Goal: Task Accomplishment & Management: Complete application form

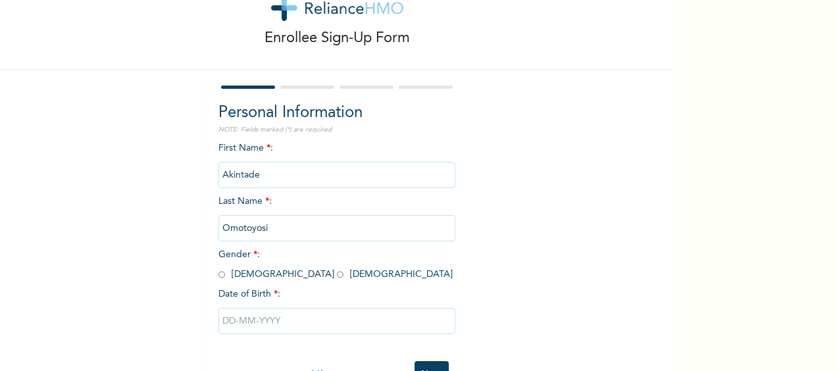
scroll to position [66, 0]
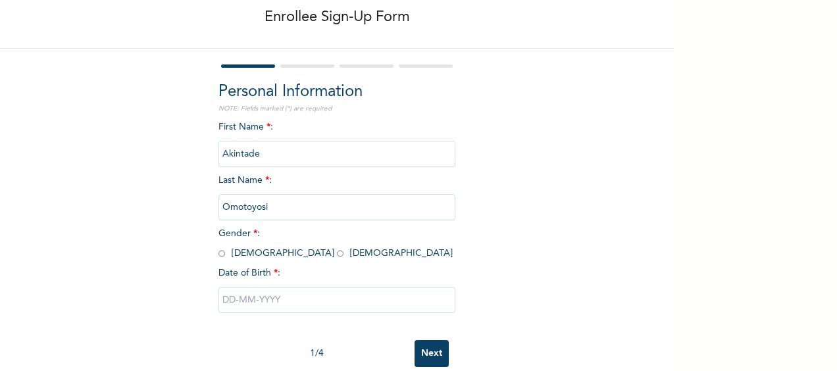
click at [337, 255] on input "radio" at bounding box center [340, 253] width 7 height 12
radio input "true"
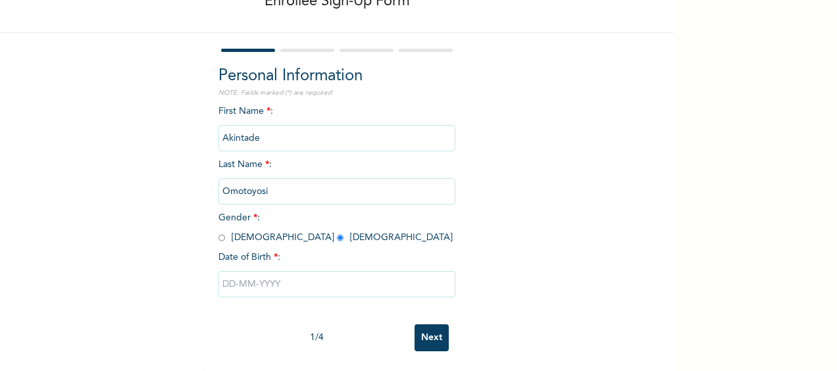
click at [226, 276] on input "text" at bounding box center [336, 284] width 237 height 26
select select "7"
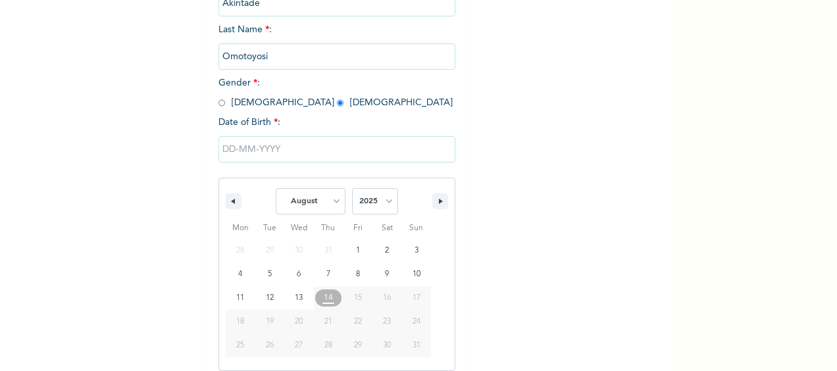
scroll to position [228, 0]
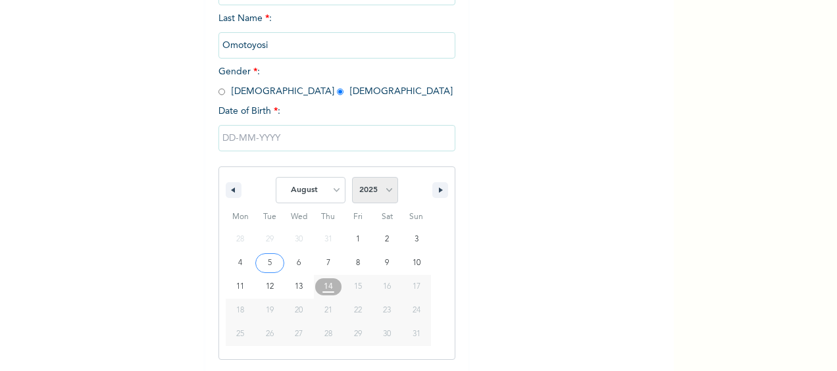
click at [381, 193] on select "2025 2024 2023 2022 2021 2020 2019 2018 2017 2016 2015 2014 2013 2012 2011 2010…" at bounding box center [375, 190] width 46 height 26
select select "1999"
click at [352, 178] on select "2025 2024 2023 2022 2021 2020 2019 2018 2017 2016 2015 2014 2013 2012 2011 2010…" at bounding box center [375, 190] width 46 height 26
click at [329, 188] on select "January February March April May June July August September October November De…" at bounding box center [311, 190] width 70 height 26
select select "10"
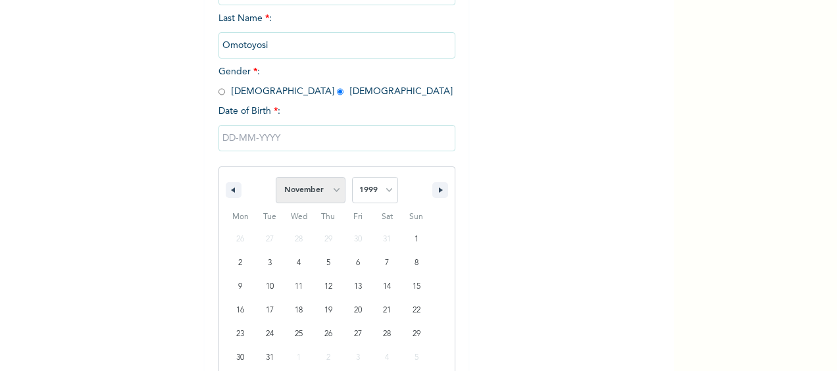
click at [276, 178] on select "January February March April May June July August September October November De…" at bounding box center [311, 190] width 70 height 26
type input "11/05/1999"
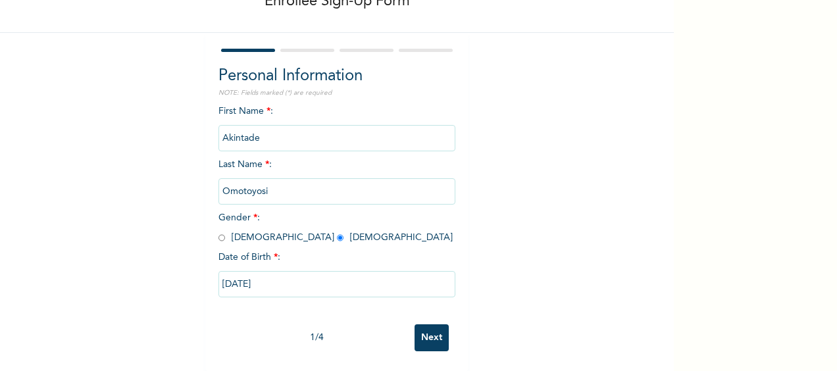
scroll to position [93, 0]
click at [427, 330] on input "Next" at bounding box center [431, 337] width 34 height 27
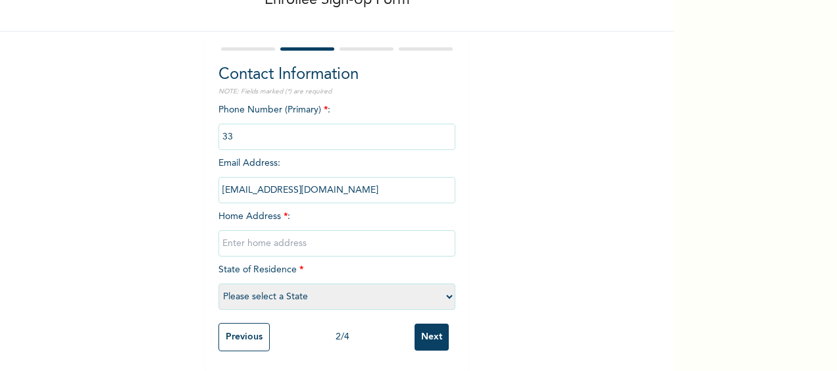
click at [254, 128] on input "phone" at bounding box center [336, 137] width 237 height 26
click at [221, 134] on input "phone" at bounding box center [336, 137] width 237 height 26
drag, startPoint x: 221, startPoint y: 134, endPoint x: 324, endPoint y: 137, distance: 102.7
click at [324, 137] on input "phone" at bounding box center [336, 137] width 237 height 26
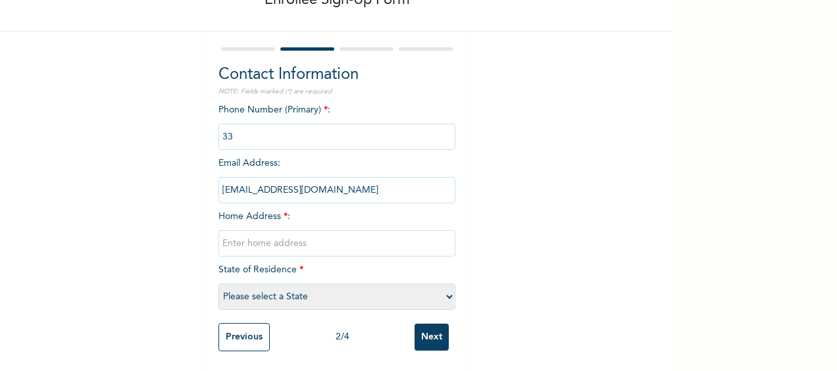
click at [294, 238] on input "text" at bounding box center [336, 243] width 237 height 26
click at [269, 284] on select "Please select a State Abia Abuja (FCT) Adamawa Akwa Ibom Anambra Bauchi Bayelsa…" at bounding box center [336, 297] width 237 height 26
select select "25"
click at [218, 284] on select "Please select a State Abia Abuja (FCT) Adamawa Akwa Ibom Anambra Bauchi Bayelsa…" at bounding box center [336, 297] width 237 height 26
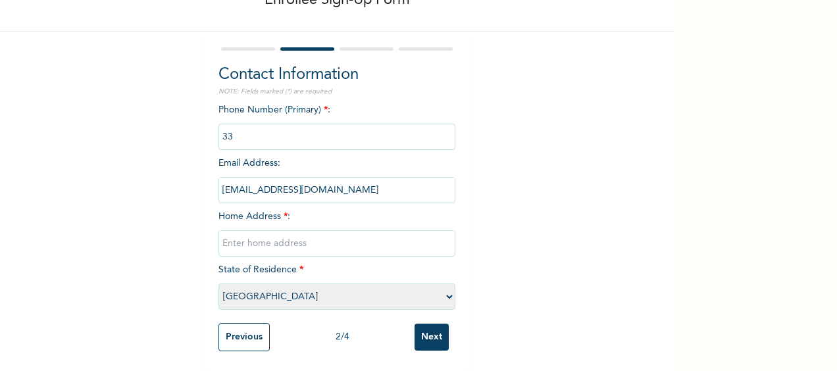
click at [289, 230] on input "text" at bounding box center [336, 243] width 237 height 26
type input "13 tiamiyu lawal aboru"
click at [244, 133] on input "phone" at bounding box center [336, 137] width 237 height 26
click at [226, 128] on input "phone" at bounding box center [336, 137] width 237 height 26
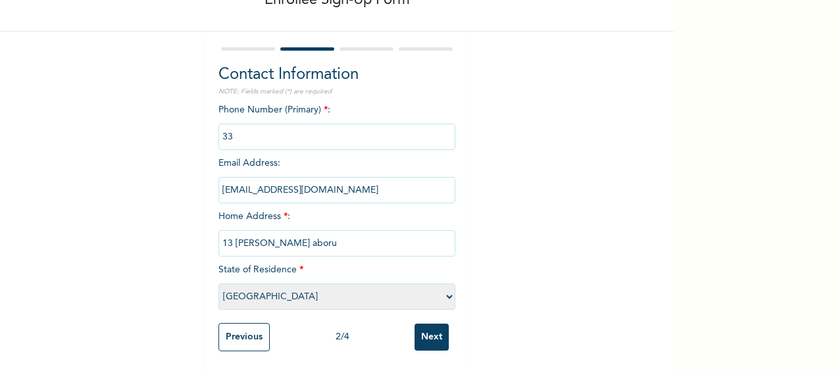
click at [242, 124] on input "phone" at bounding box center [336, 137] width 237 height 26
click at [398, 111] on div "Phone Number (Primary) * : Email Address : omotoyosi.akintade@princepsfinance.c…" at bounding box center [336, 209] width 237 height 213
drag, startPoint x: 398, startPoint y: 111, endPoint x: 373, endPoint y: 124, distance: 28.3
click at [373, 124] on input "phone" at bounding box center [336, 137] width 237 height 26
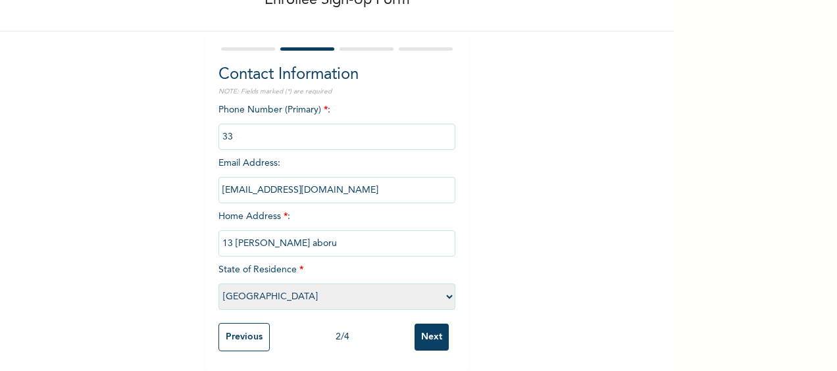
click at [345, 124] on input "phone" at bounding box center [336, 137] width 237 height 26
click at [218, 124] on input "phone" at bounding box center [336, 137] width 237 height 26
drag, startPoint x: 218, startPoint y: 120, endPoint x: 342, endPoint y: 89, distance: 127.5
click at [342, 89] on div "Contact Information NOTE: Fields marked (*) are required Phone Number (Primary)…" at bounding box center [336, 189] width 237 height 253
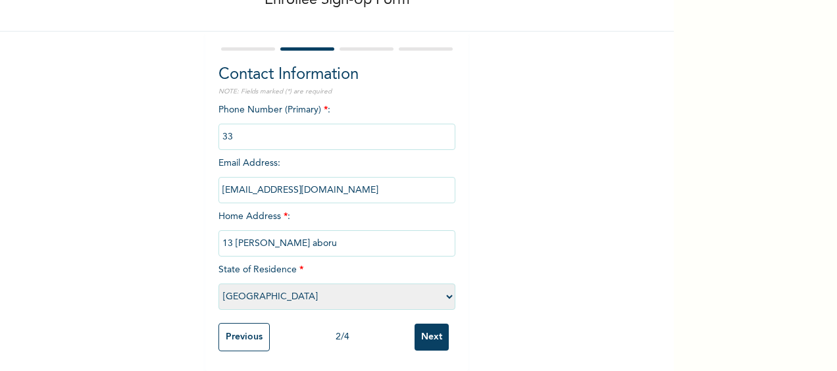
click at [249, 124] on input "phone" at bounding box center [336, 137] width 237 height 26
click at [244, 124] on input "phone" at bounding box center [336, 137] width 237 height 26
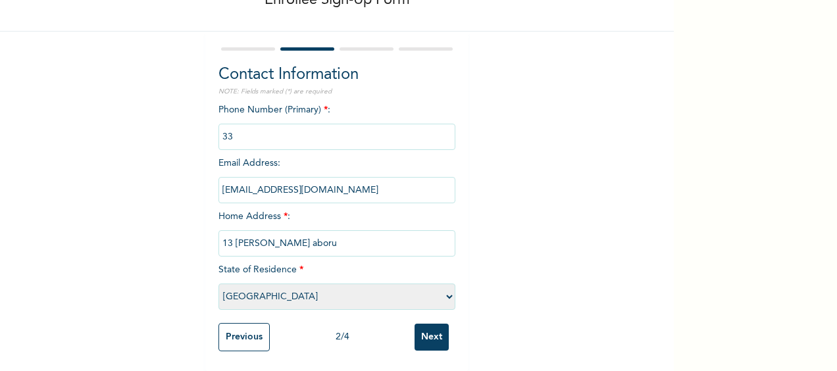
click at [243, 124] on input "phone" at bounding box center [336, 137] width 237 height 26
click at [256, 130] on input "phone" at bounding box center [336, 137] width 237 height 26
click at [249, 130] on input "phone" at bounding box center [336, 137] width 237 height 26
drag, startPoint x: 249, startPoint y: 130, endPoint x: 227, endPoint y: 120, distance: 24.7
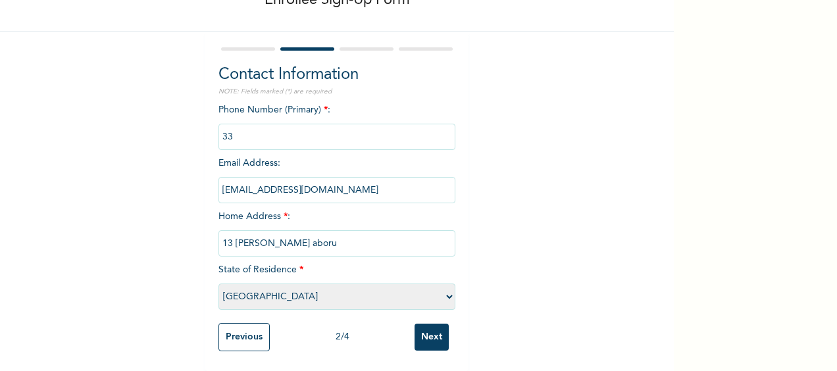
click at [227, 124] on input "phone" at bounding box center [336, 137] width 237 height 26
click at [237, 124] on input "phone" at bounding box center [336, 137] width 237 height 26
click at [243, 124] on input "phone" at bounding box center [336, 137] width 237 height 26
click at [242, 327] on input "Previous" at bounding box center [243, 337] width 51 height 28
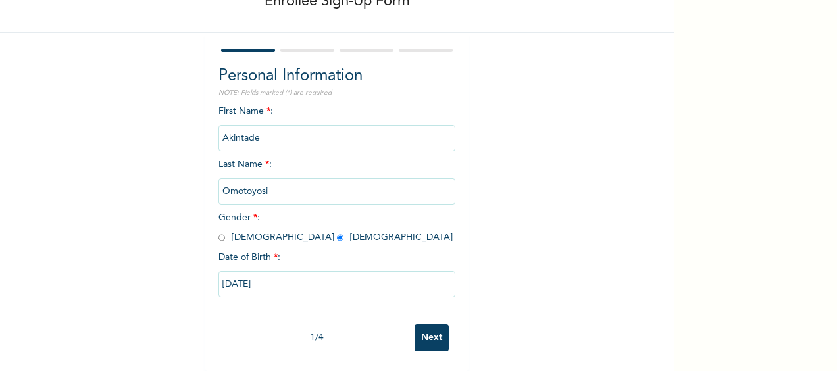
scroll to position [93, 0]
click at [416, 328] on input "Next" at bounding box center [431, 337] width 34 height 27
select select "25"
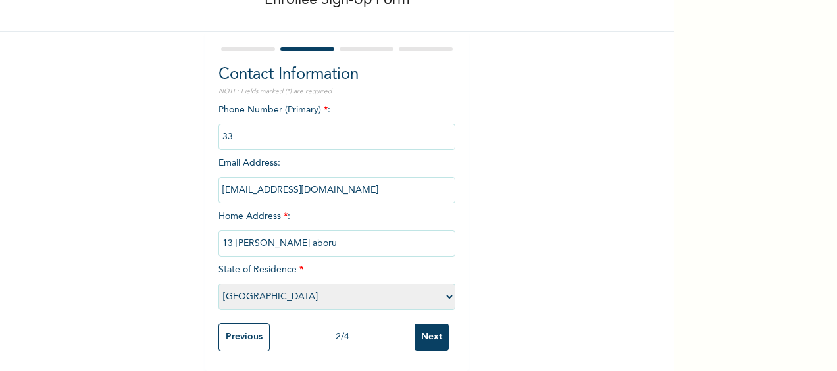
click at [227, 124] on input "phone" at bounding box center [336, 137] width 237 height 26
click at [228, 124] on input "phone" at bounding box center [336, 137] width 237 height 26
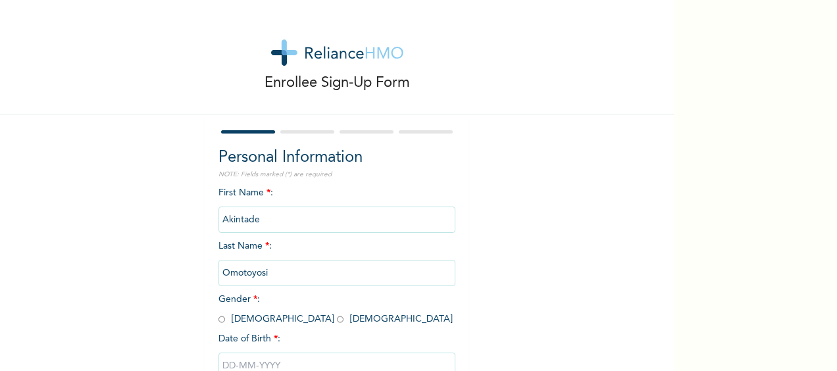
scroll to position [93, 0]
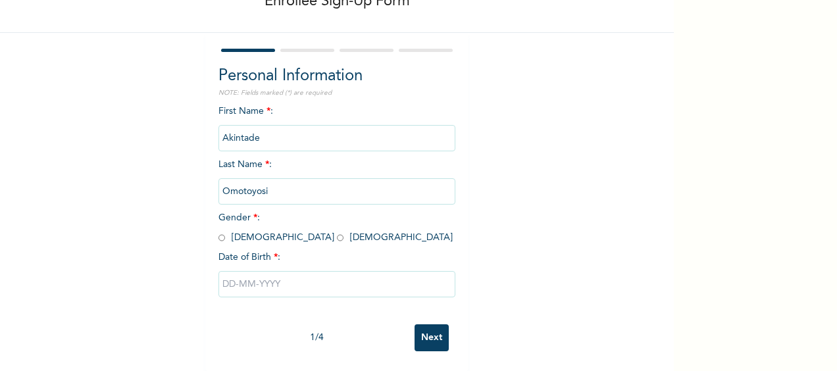
click at [337, 232] on input "radio" at bounding box center [340, 238] width 7 height 12
radio input "true"
click at [264, 275] on input "text" at bounding box center [336, 284] width 237 height 26
select select "7"
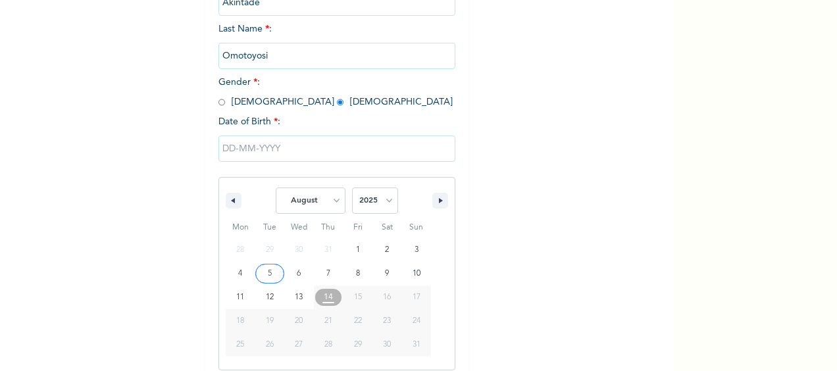
scroll to position [228, 0]
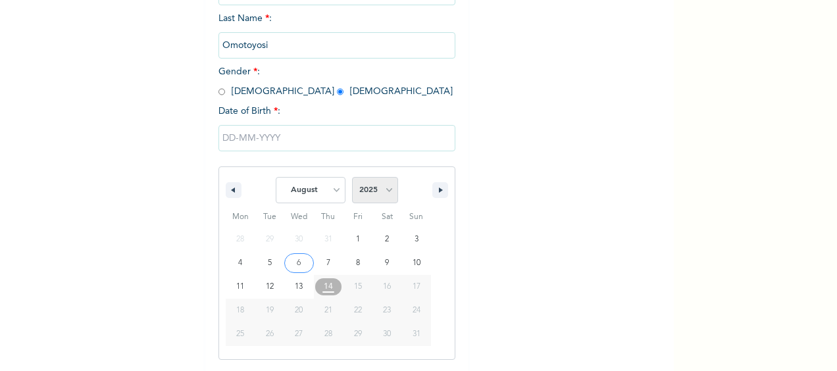
click at [381, 196] on select "2025 2024 2023 2022 2021 2020 2019 2018 2017 2016 2015 2014 2013 2012 2011 2010…" at bounding box center [375, 190] width 46 height 26
select select "1999"
click at [352, 178] on select "2025 2024 2023 2022 2021 2020 2019 2018 2017 2016 2015 2014 2013 2012 2011 2010…" at bounding box center [375, 190] width 46 height 26
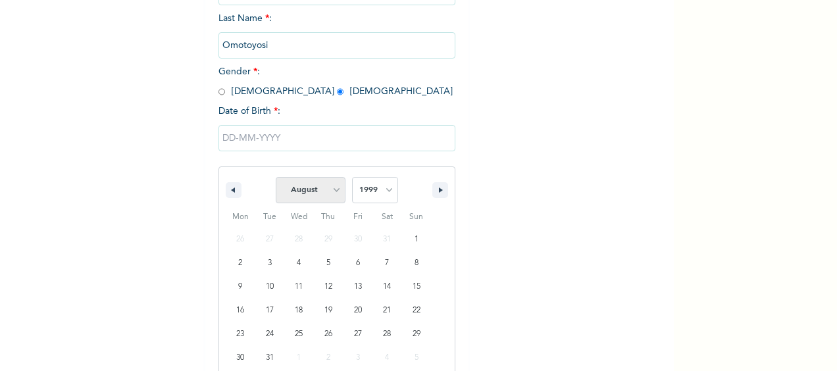
click at [323, 189] on select "January February March April May June July August September October November De…" at bounding box center [311, 190] width 70 height 26
select select "10"
click at [276, 178] on select "January February March April May June July August September October November De…" at bounding box center [311, 190] width 70 height 26
type input "11/05/1999"
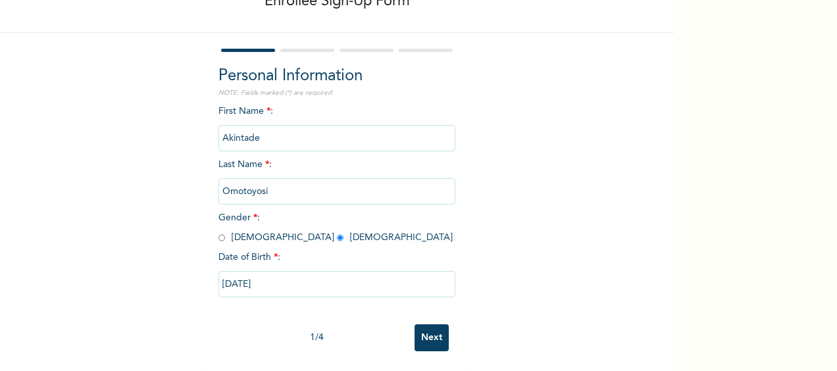
scroll to position [93, 0]
click at [439, 318] on div "1 / 4 Next" at bounding box center [336, 338] width 237 height 40
click at [428, 324] on input "Next" at bounding box center [431, 337] width 34 height 27
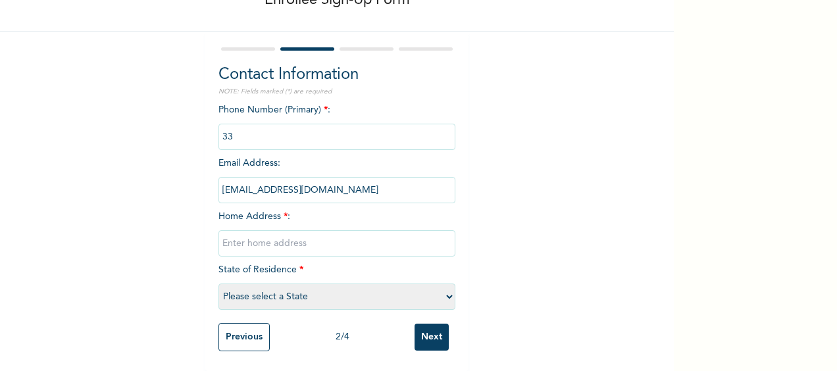
click at [278, 289] on select "Please select a State Abia Abuja (FCT) Adamawa Akwa Ibom Anambra Bauchi Bayelsa…" at bounding box center [336, 297] width 237 height 26
select select "25"
click at [218, 284] on select "Please select a State Abia Abuja (FCT) Adamawa Akwa Ibom Anambra Bauchi Bayelsa…" at bounding box center [336, 297] width 237 height 26
click at [259, 134] on input "phone" at bounding box center [336, 137] width 237 height 26
click at [249, 239] on input "text" at bounding box center [336, 243] width 237 height 26
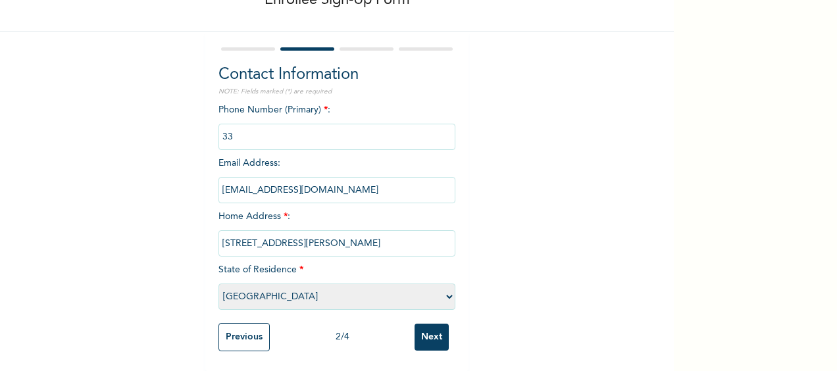
type input "13 tiamiyu lawal olaide street"
click at [428, 333] on input "Next" at bounding box center [431, 337] width 34 height 27
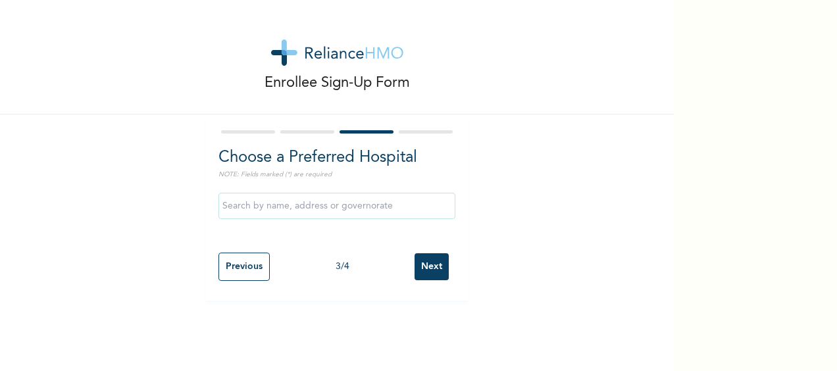
click at [301, 212] on input "text" at bounding box center [336, 206] width 237 height 26
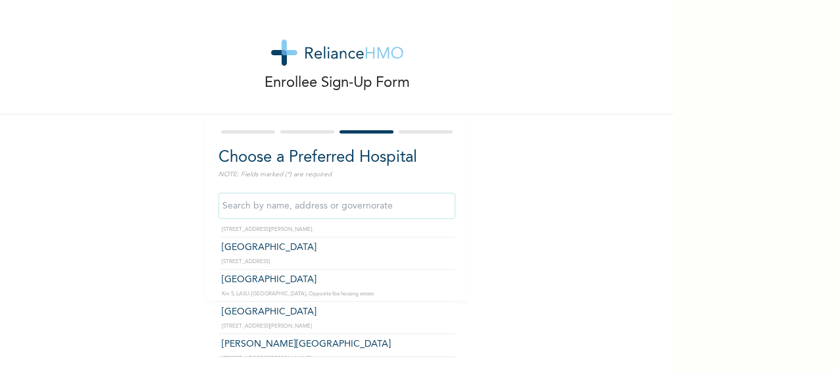
scroll to position [1513, 0]
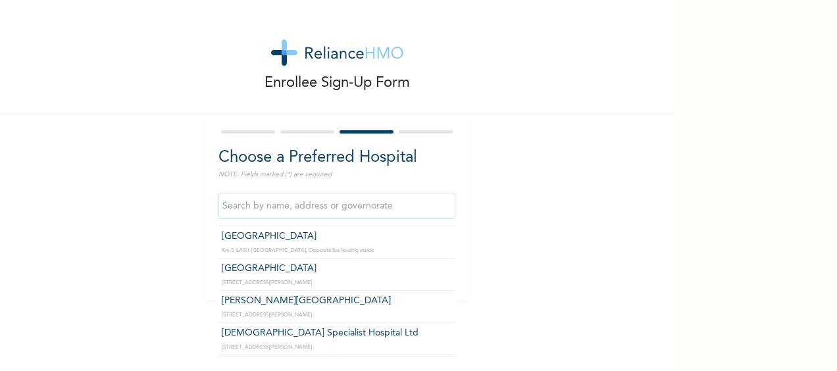
click at [311, 205] on input "text" at bounding box center [336, 206] width 237 height 26
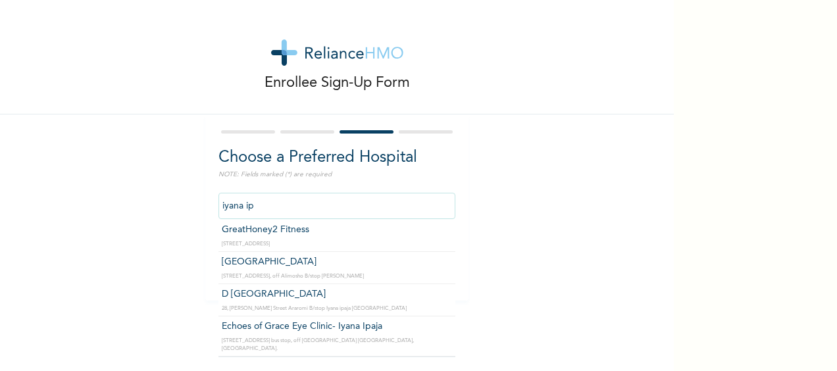
scroll to position [61, 0]
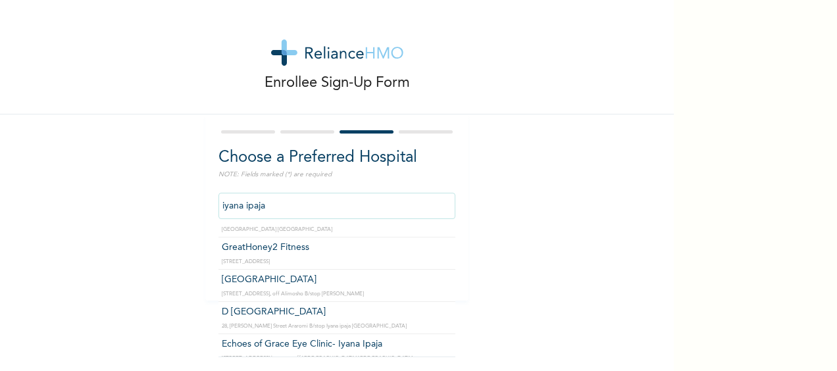
type input "GreatHoney2 Fitness"
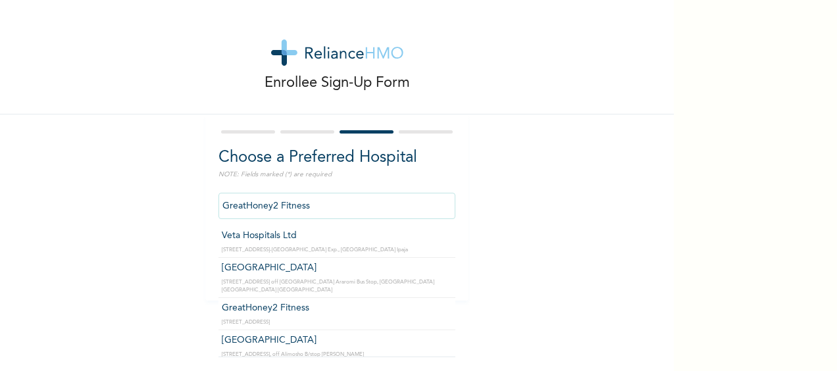
click at [307, 209] on input "GreatHoney2 Fitness" at bounding box center [336, 206] width 237 height 26
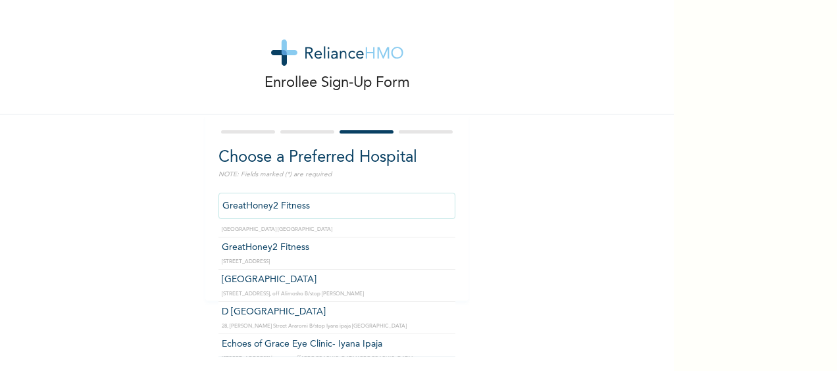
scroll to position [0, 0]
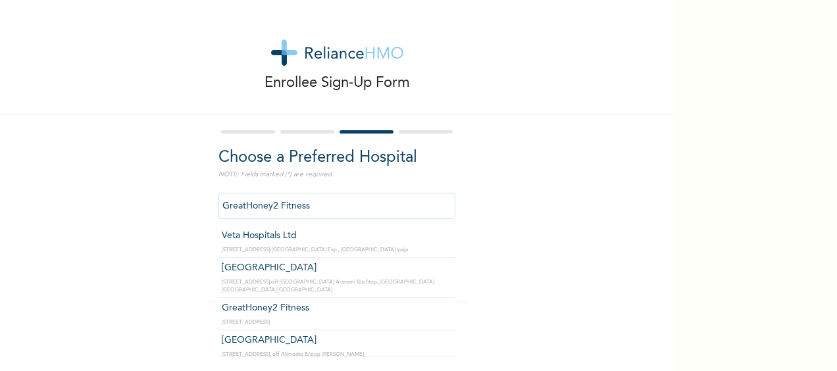
click at [275, 208] on input "GreatHoney2 Fitness" at bounding box center [336, 206] width 237 height 26
click at [582, 205] on div "Enrollee Sign-Up Form Choose a Preferred Hospital NOTE: Fields marked (*) are r…" at bounding box center [337, 150] width 674 height 301
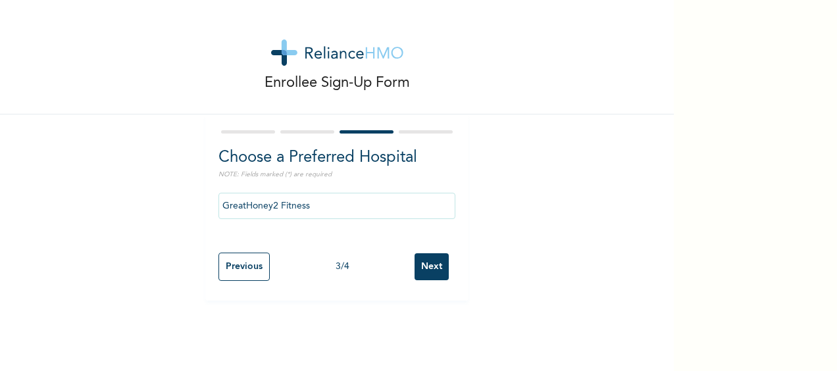
click at [433, 257] on input "Next" at bounding box center [431, 266] width 34 height 27
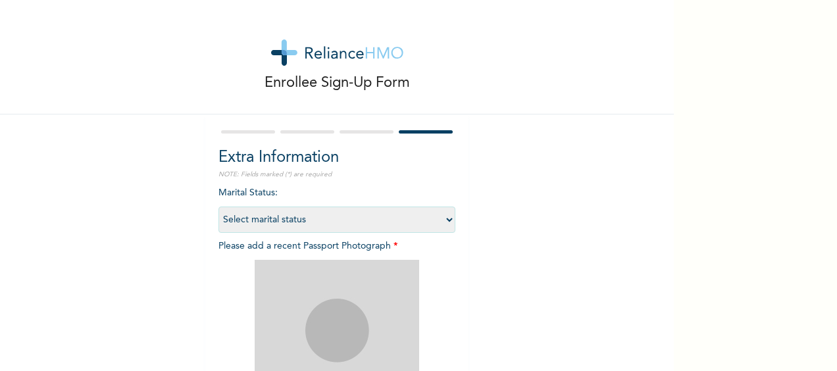
click at [262, 222] on select "Select marital status Single Married Divorced Widow/Widower" at bounding box center [336, 220] width 237 height 26
select select "1"
click at [218, 207] on select "Select marital status Single Married Divorced Widow/Widower" at bounding box center [336, 220] width 237 height 26
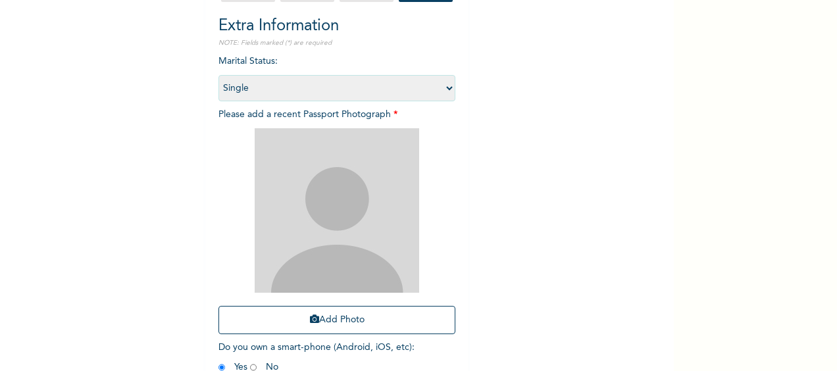
scroll to position [197, 0]
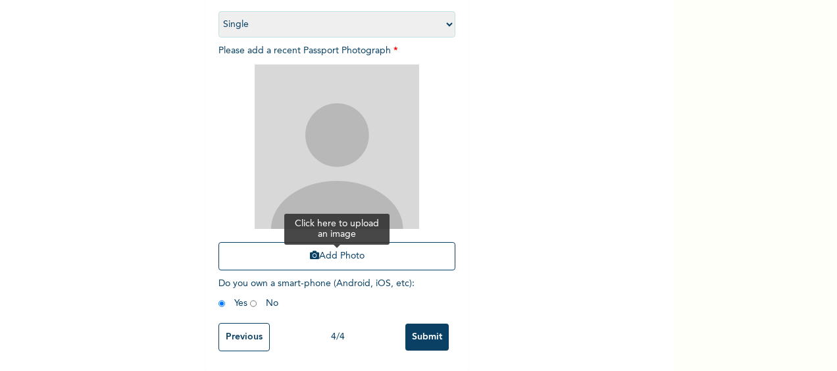
click at [347, 258] on button "Add Photo" at bounding box center [336, 256] width 237 height 28
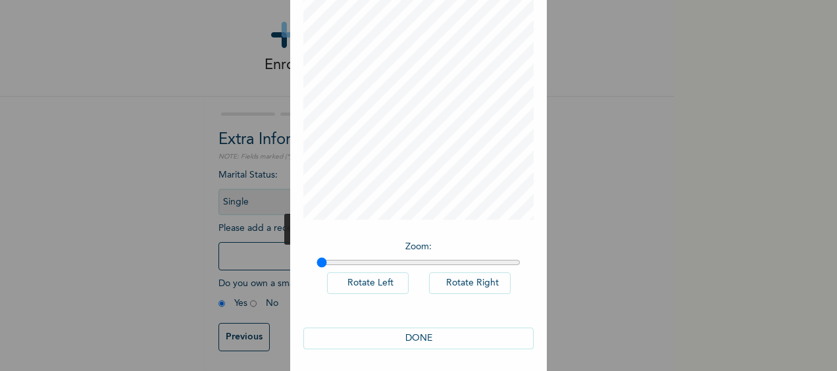
scroll to position [87, 0]
click at [416, 330] on button "DONE" at bounding box center [418, 335] width 230 height 22
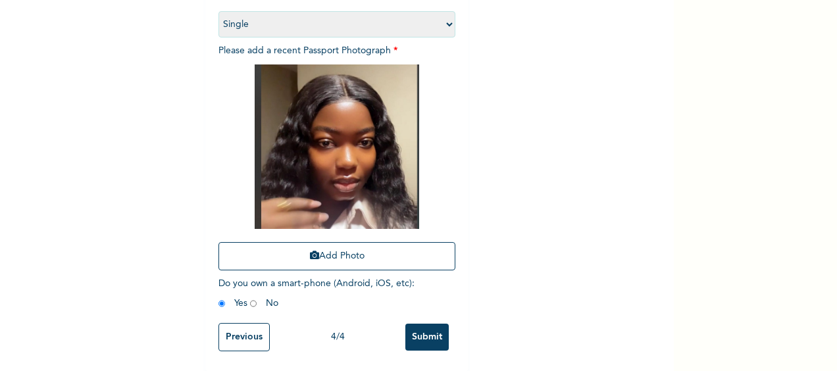
scroll to position [207, 0]
click at [414, 324] on input "Submit" at bounding box center [426, 337] width 43 height 27
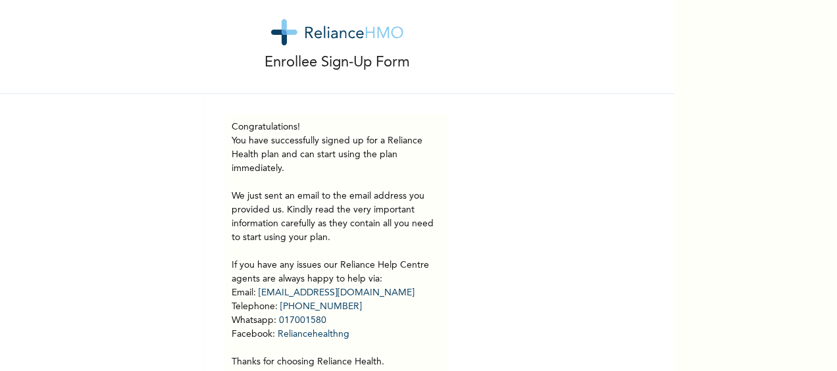
scroll to position [0, 0]
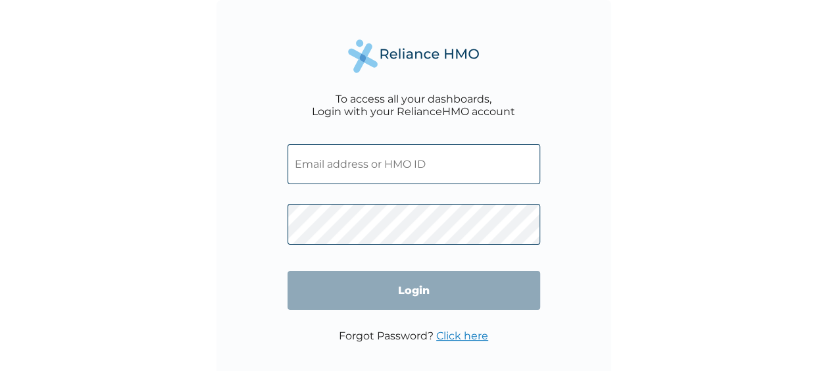
paste input "PIT/10176/A"
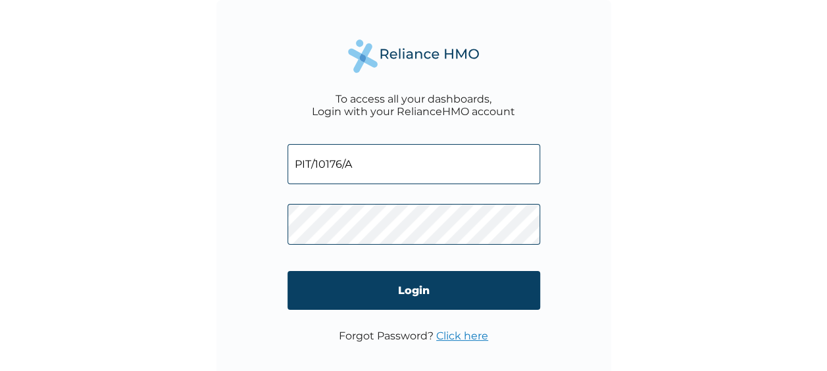
type input "PIT/10176/A"
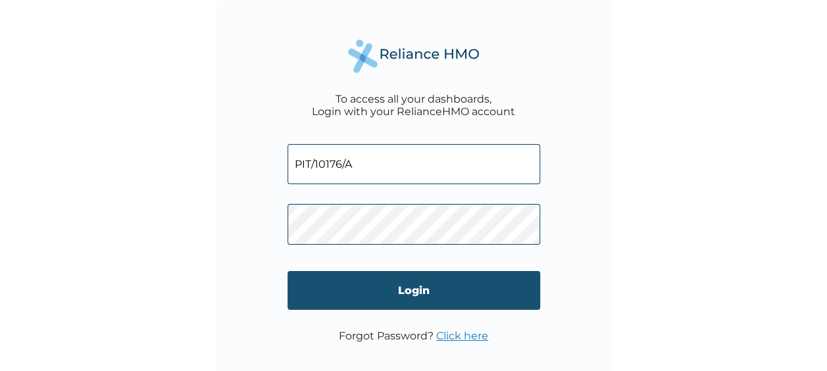
click at [464, 286] on input "Login" at bounding box center [413, 290] width 253 height 39
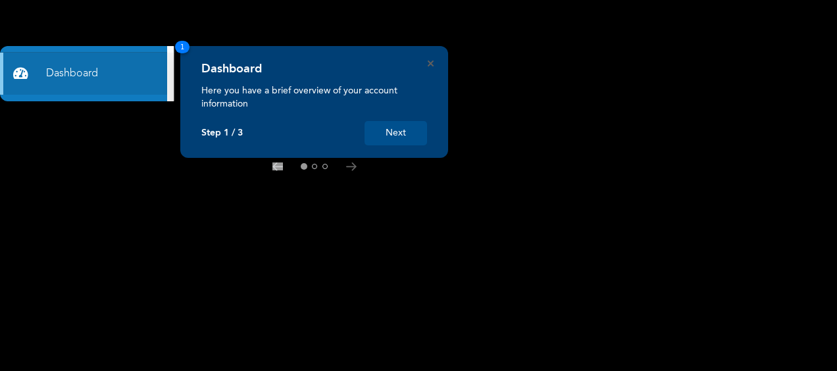
click at [414, 135] on button "Next" at bounding box center [395, 133] width 62 height 24
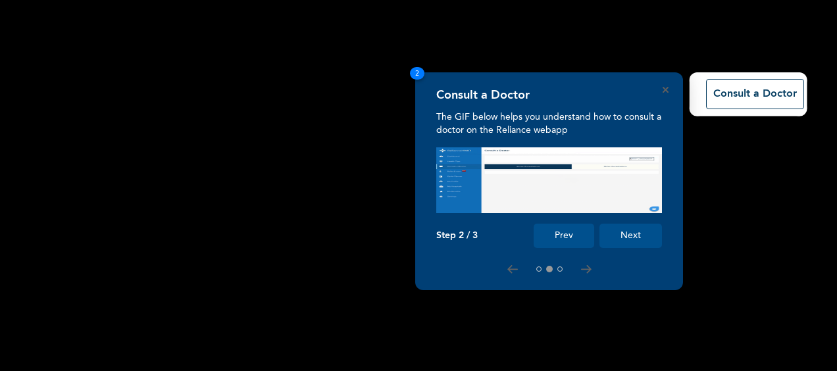
click at [642, 230] on button "Next" at bounding box center [630, 236] width 62 height 24
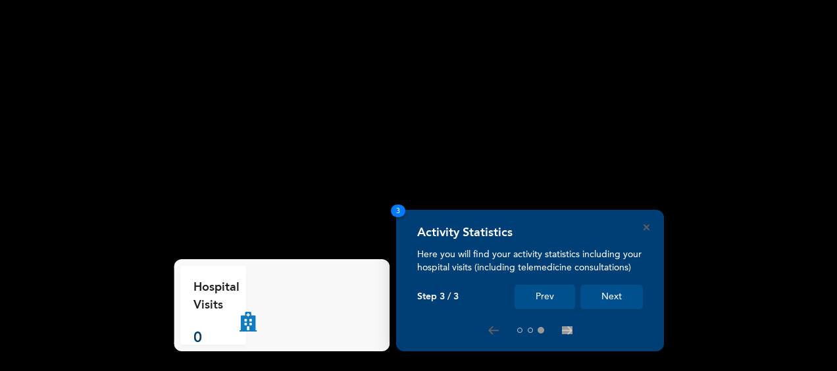
click at [619, 304] on button "Next" at bounding box center [611, 297] width 62 height 24
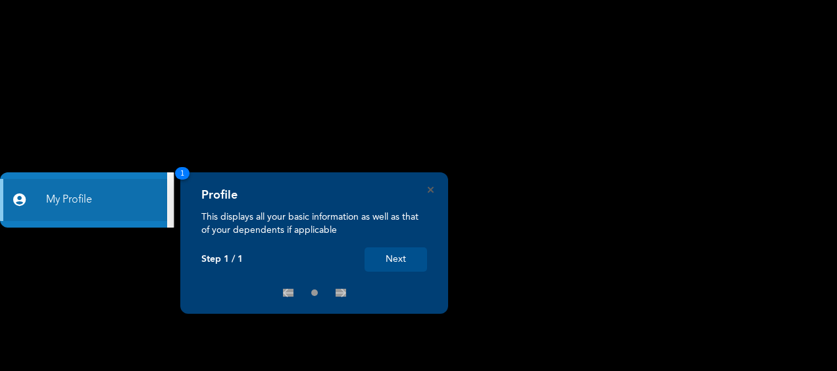
click at [400, 258] on button "Next" at bounding box center [395, 259] width 62 height 24
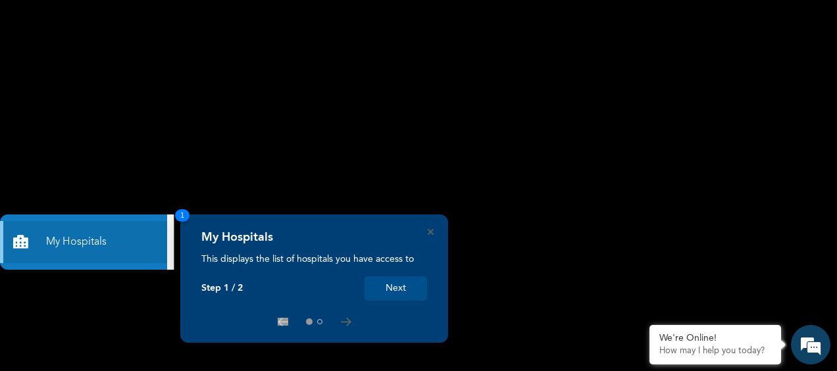
click at [401, 286] on button "Next" at bounding box center [395, 288] width 62 height 24
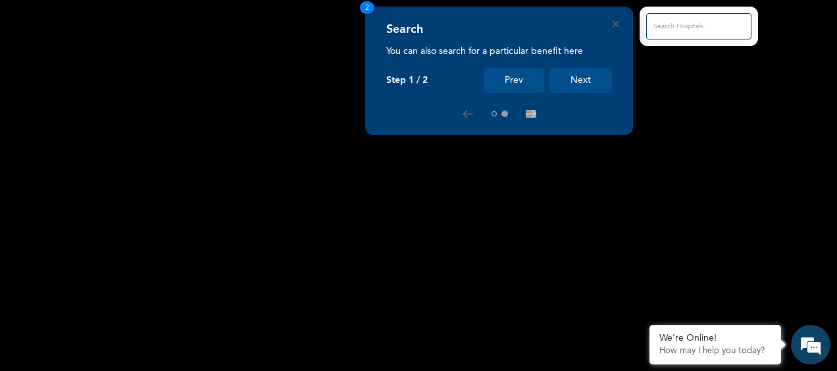
click at [561, 78] on button "Next" at bounding box center [580, 80] width 62 height 24
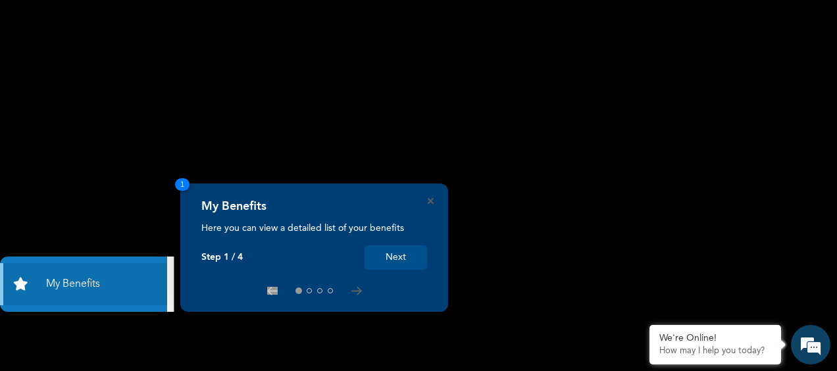
click at [409, 263] on button "Next" at bounding box center [395, 257] width 62 height 24
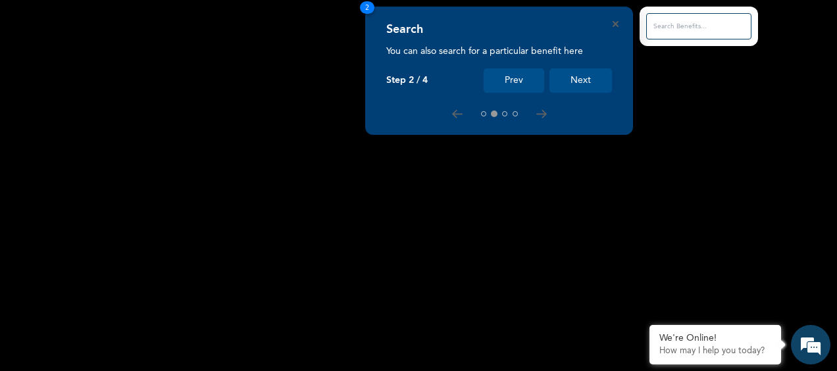
click at [591, 76] on button "Next" at bounding box center [580, 80] width 62 height 24
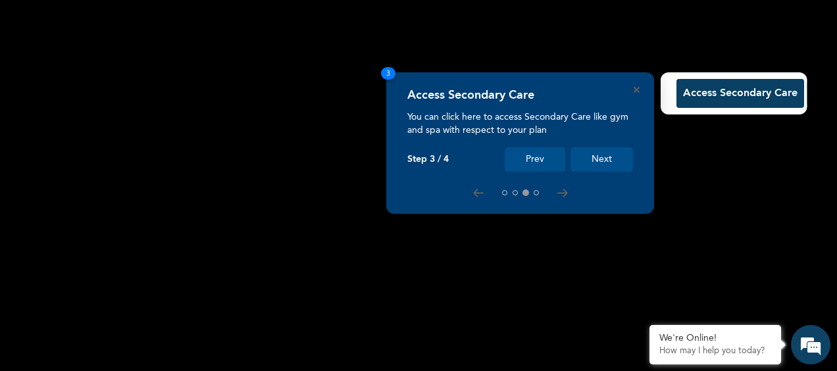
click at [613, 170] on button "Next" at bounding box center [601, 159] width 62 height 24
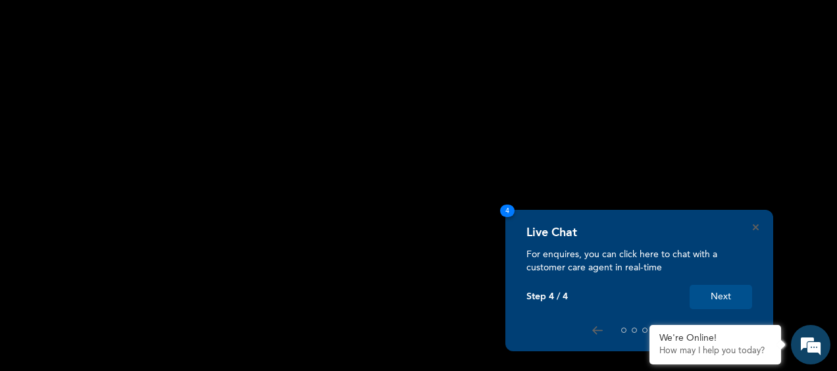
click at [734, 289] on button "Next" at bounding box center [720, 297] width 62 height 24
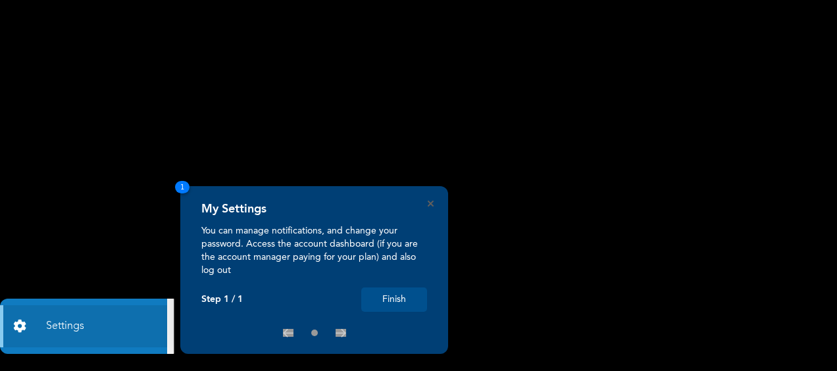
click at [387, 289] on button "Finish" at bounding box center [394, 299] width 66 height 24
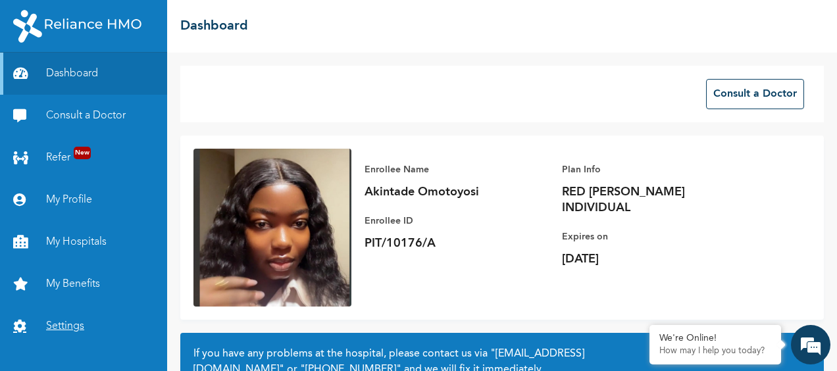
click at [99, 324] on link "Settings" at bounding box center [83, 326] width 167 height 42
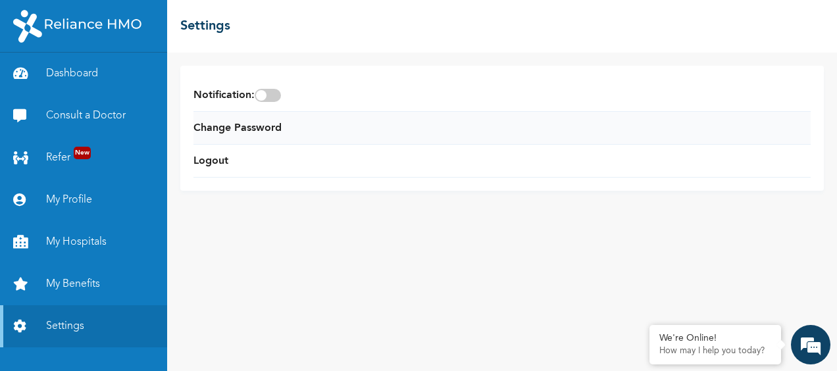
click at [239, 137] on li "Change Password" at bounding box center [501, 128] width 617 height 33
click at [255, 125] on link "Change Password" at bounding box center [237, 128] width 88 height 16
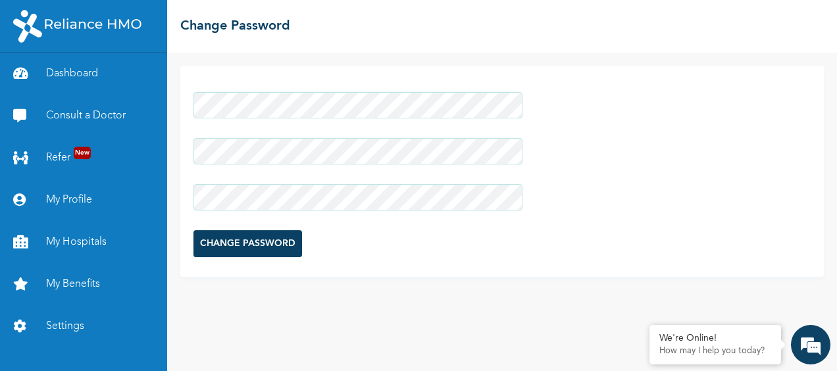
click at [293, 239] on input "CHANGE PASSWORD" at bounding box center [247, 243] width 109 height 27
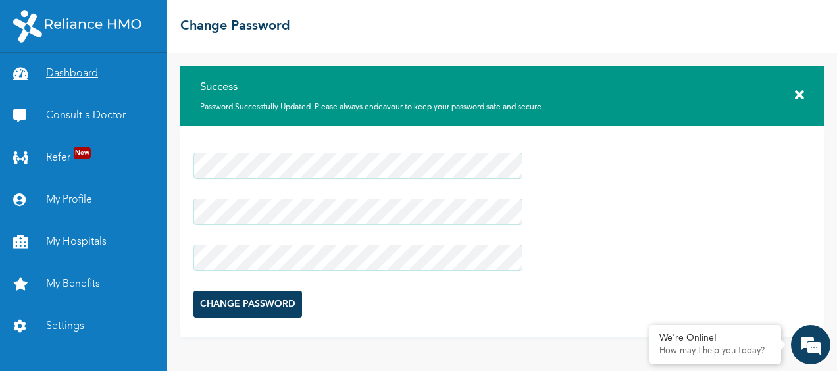
click at [91, 68] on link "Dashboard" at bounding box center [83, 74] width 167 height 42
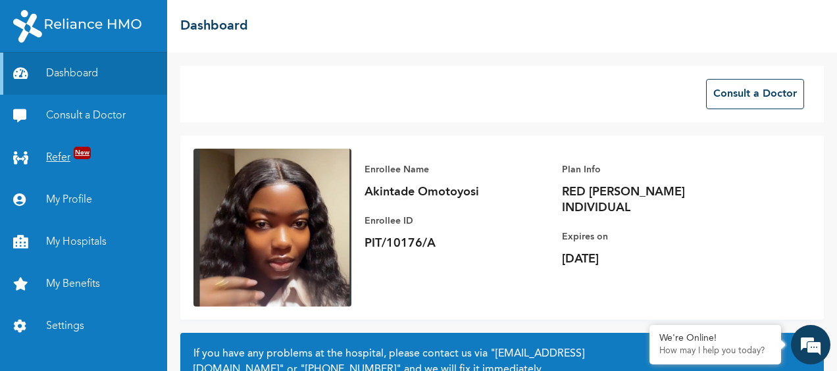
click at [62, 159] on link "Refer New" at bounding box center [83, 158] width 167 height 42
